Goal: Find specific page/section: Find specific page/section

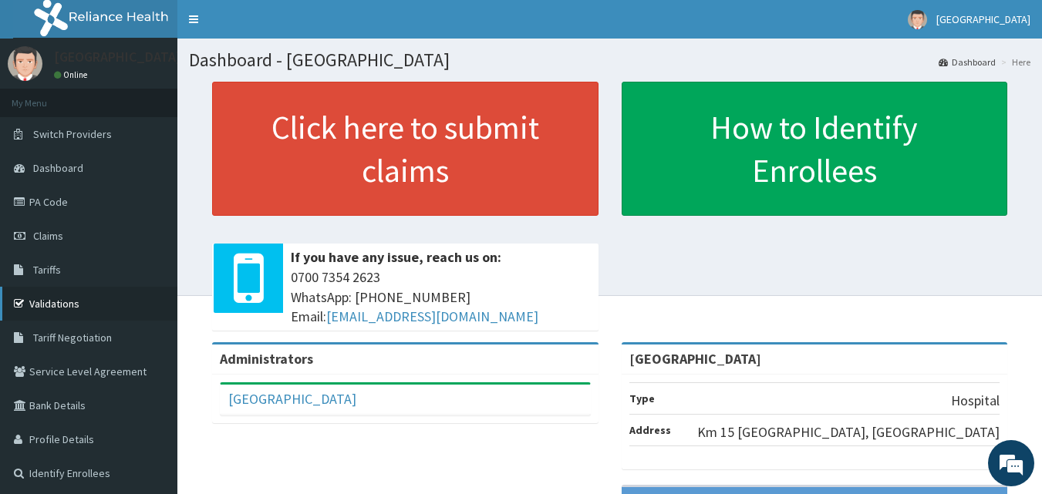
click at [78, 311] on link "Validations" at bounding box center [88, 304] width 177 height 34
click at [60, 298] on link "Validations" at bounding box center [88, 304] width 177 height 34
